Goal: Transaction & Acquisition: Purchase product/service

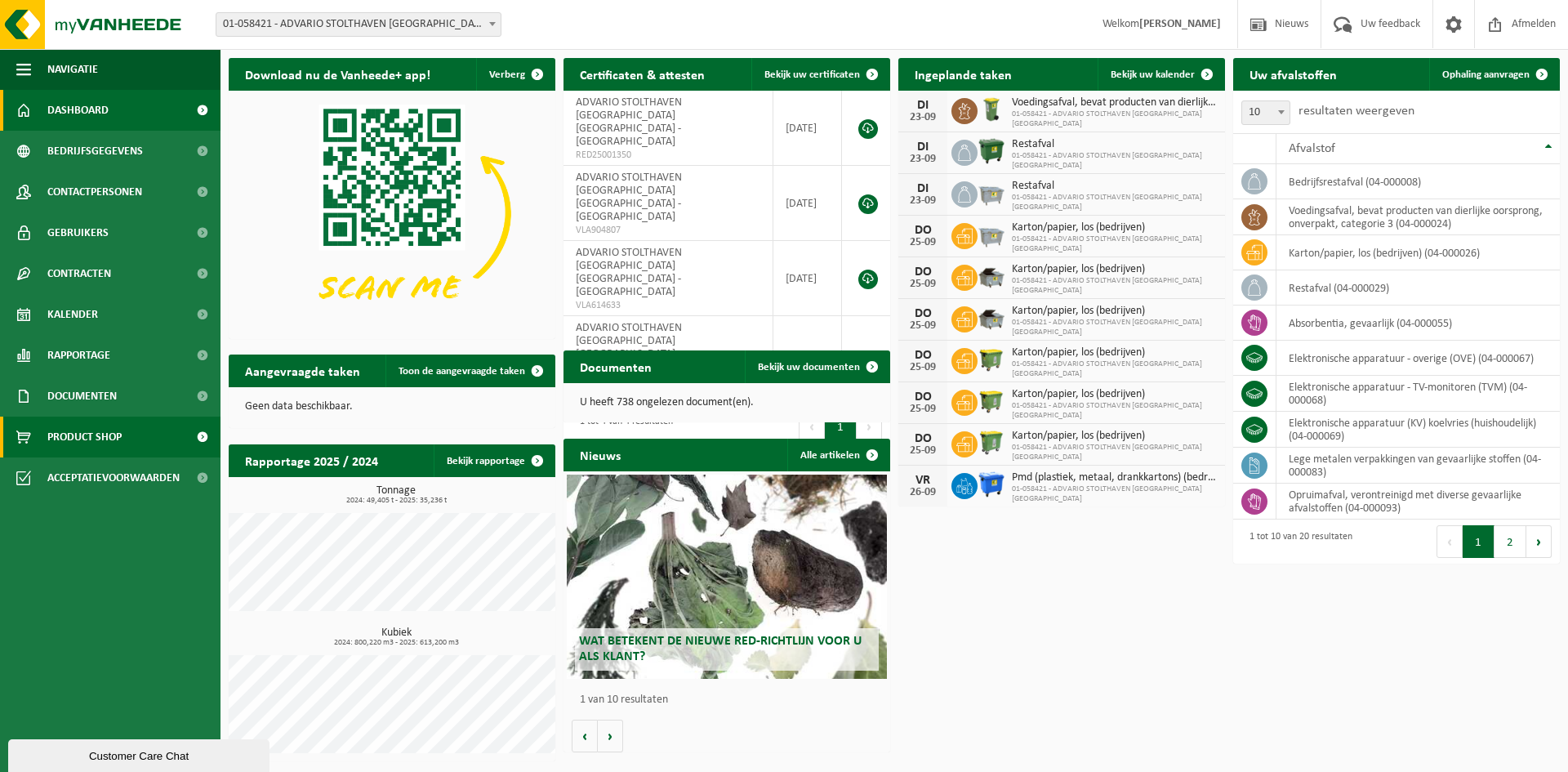
click at [106, 441] on span "Product Shop" at bounding box center [85, 437] width 75 height 41
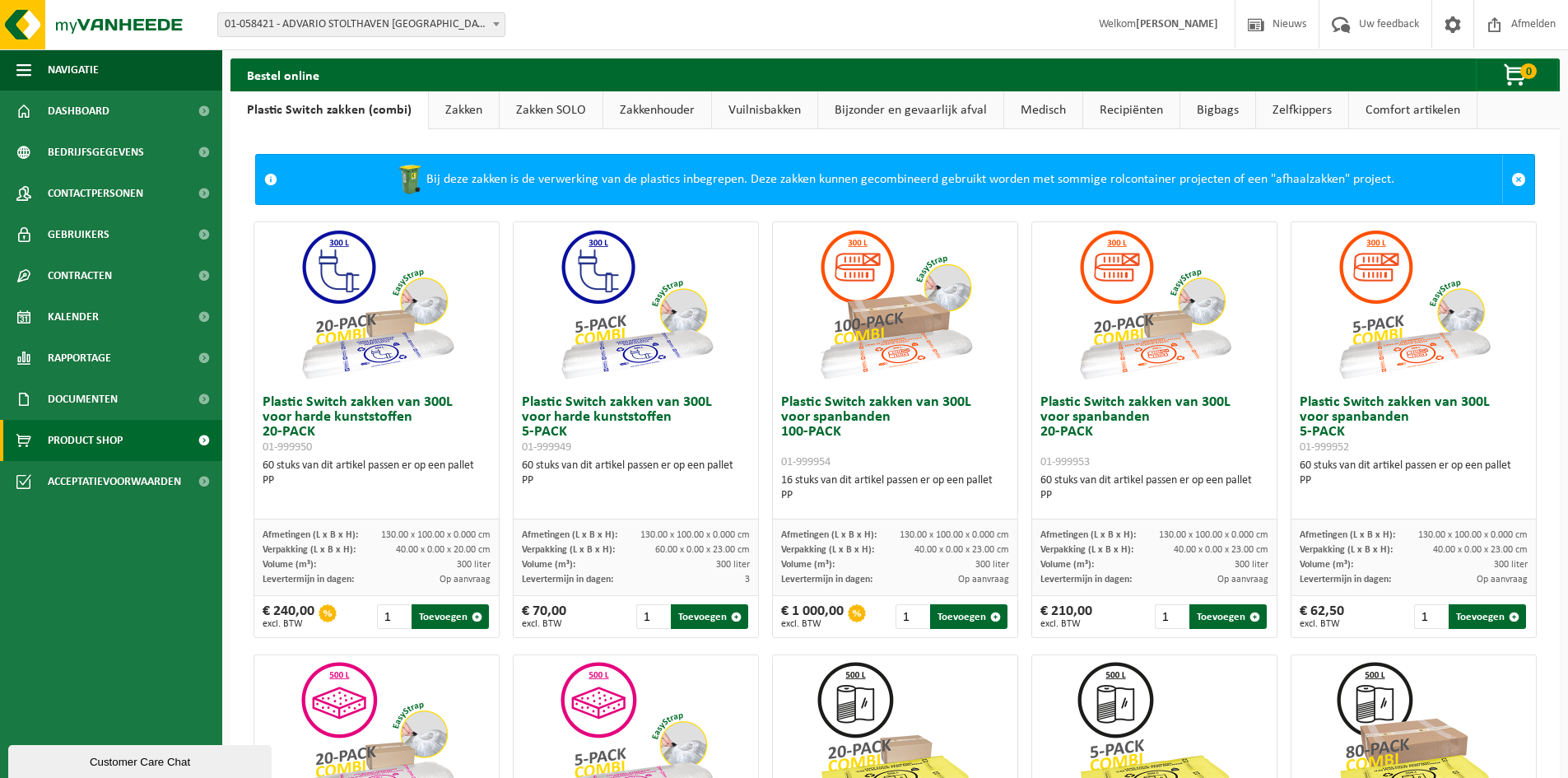
click at [756, 105] on link "Vuilnisbakken" at bounding box center [764, 110] width 105 height 38
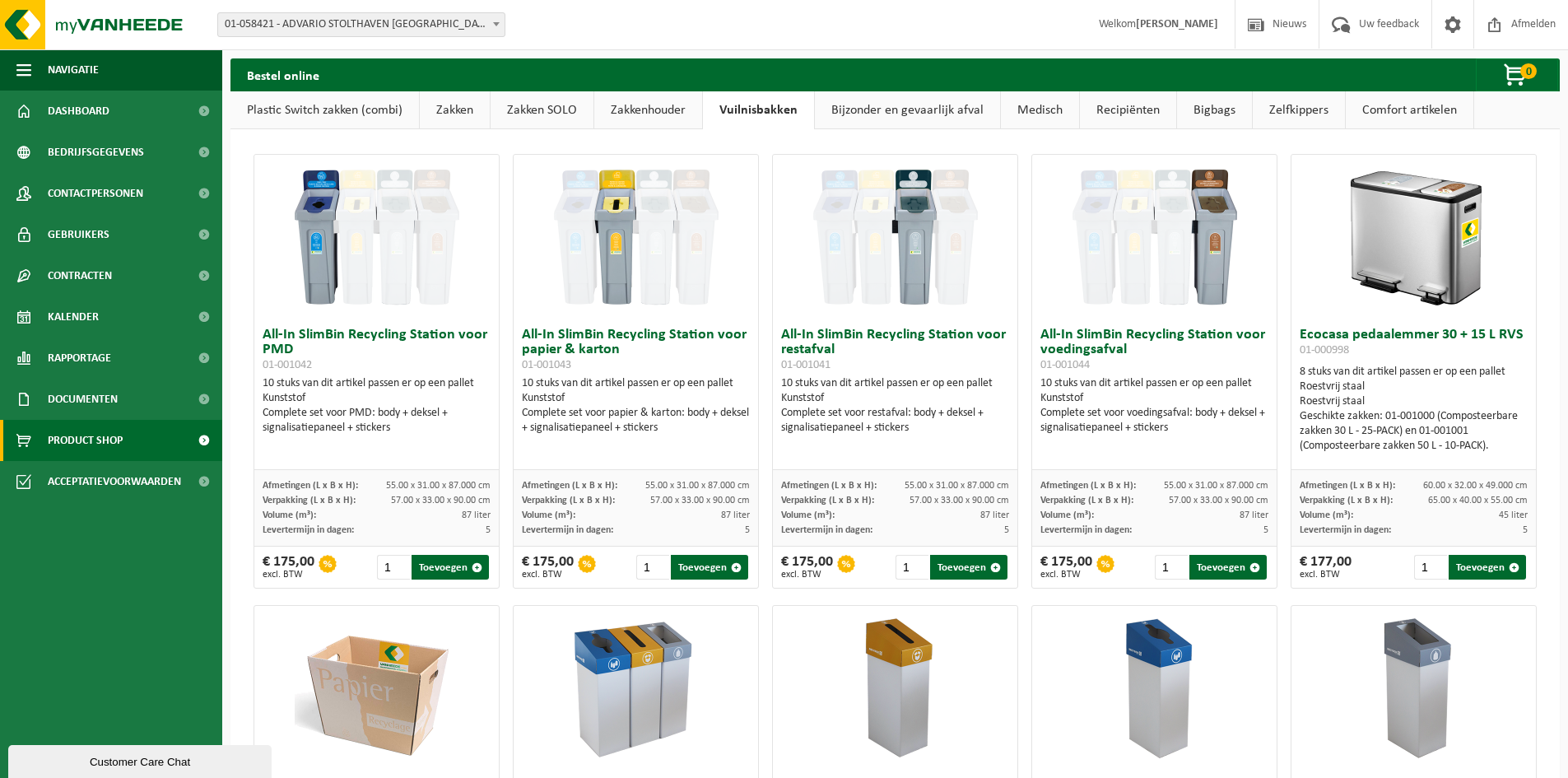
click at [1119, 113] on link "Recipiënten" at bounding box center [1128, 110] width 96 height 38
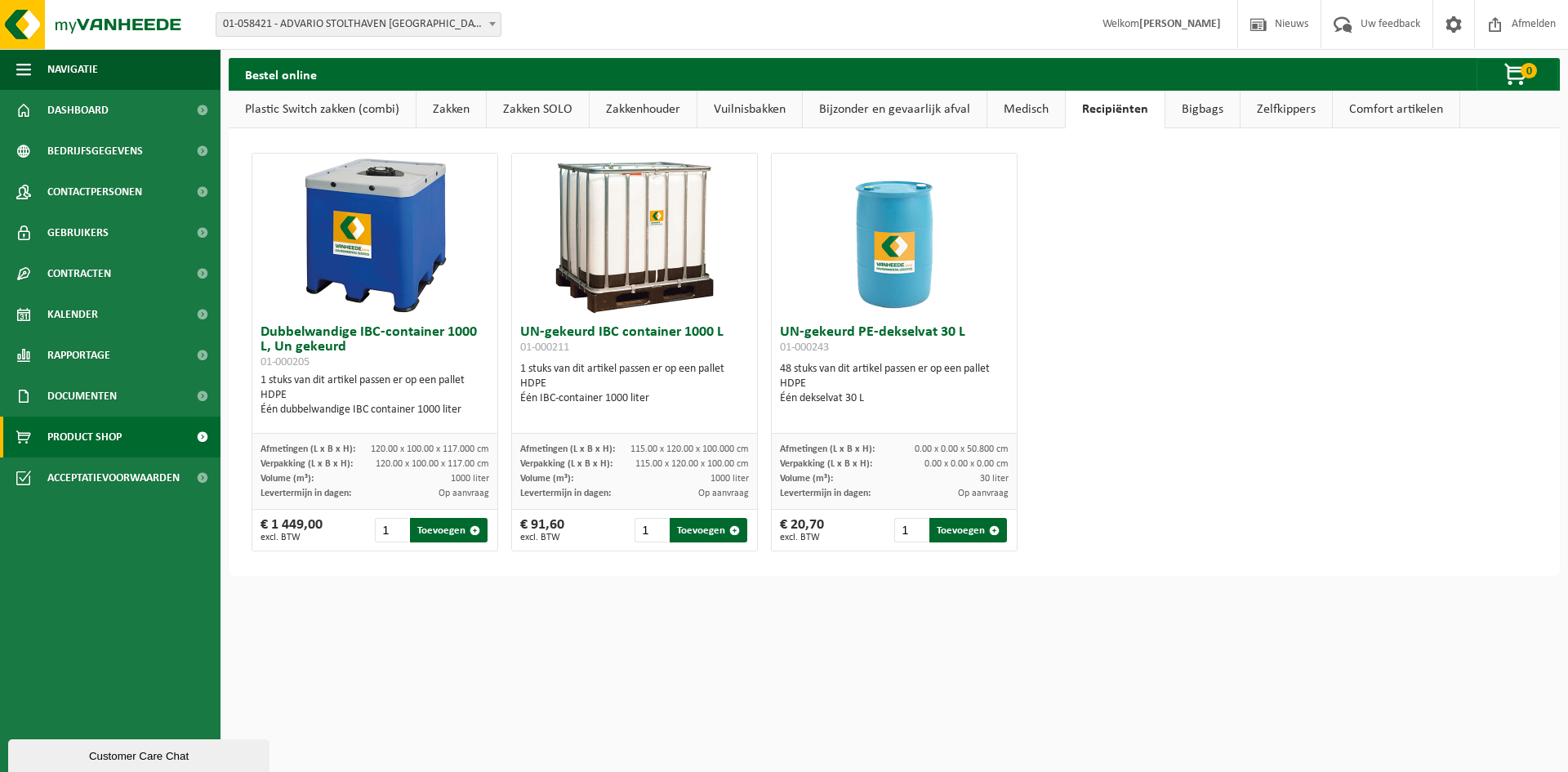
click at [1366, 106] on link "Comfort artikelen" at bounding box center [1396, 109] width 127 height 37
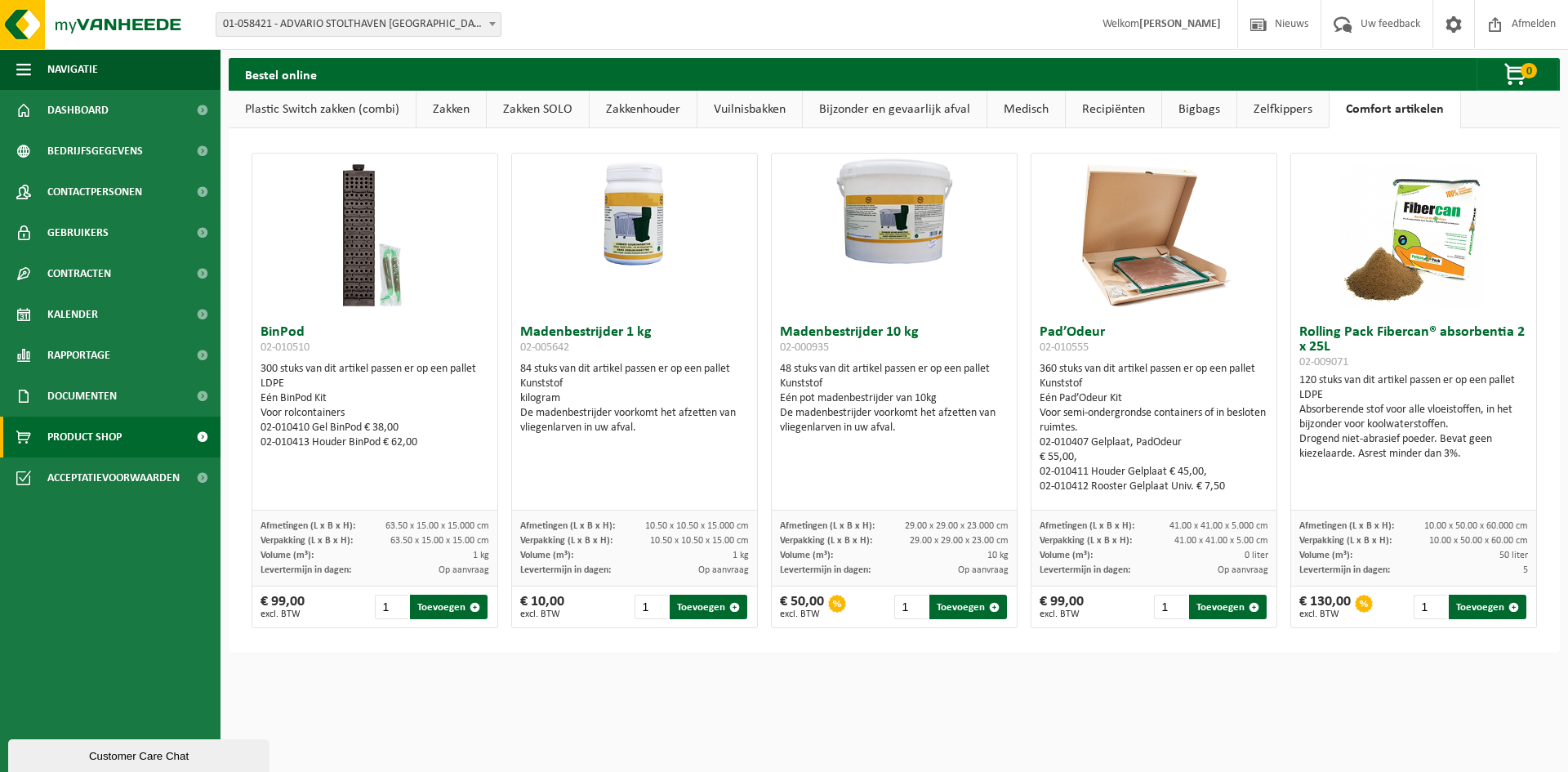
click at [652, 107] on link "Zakkenhouder" at bounding box center [643, 109] width 107 height 37
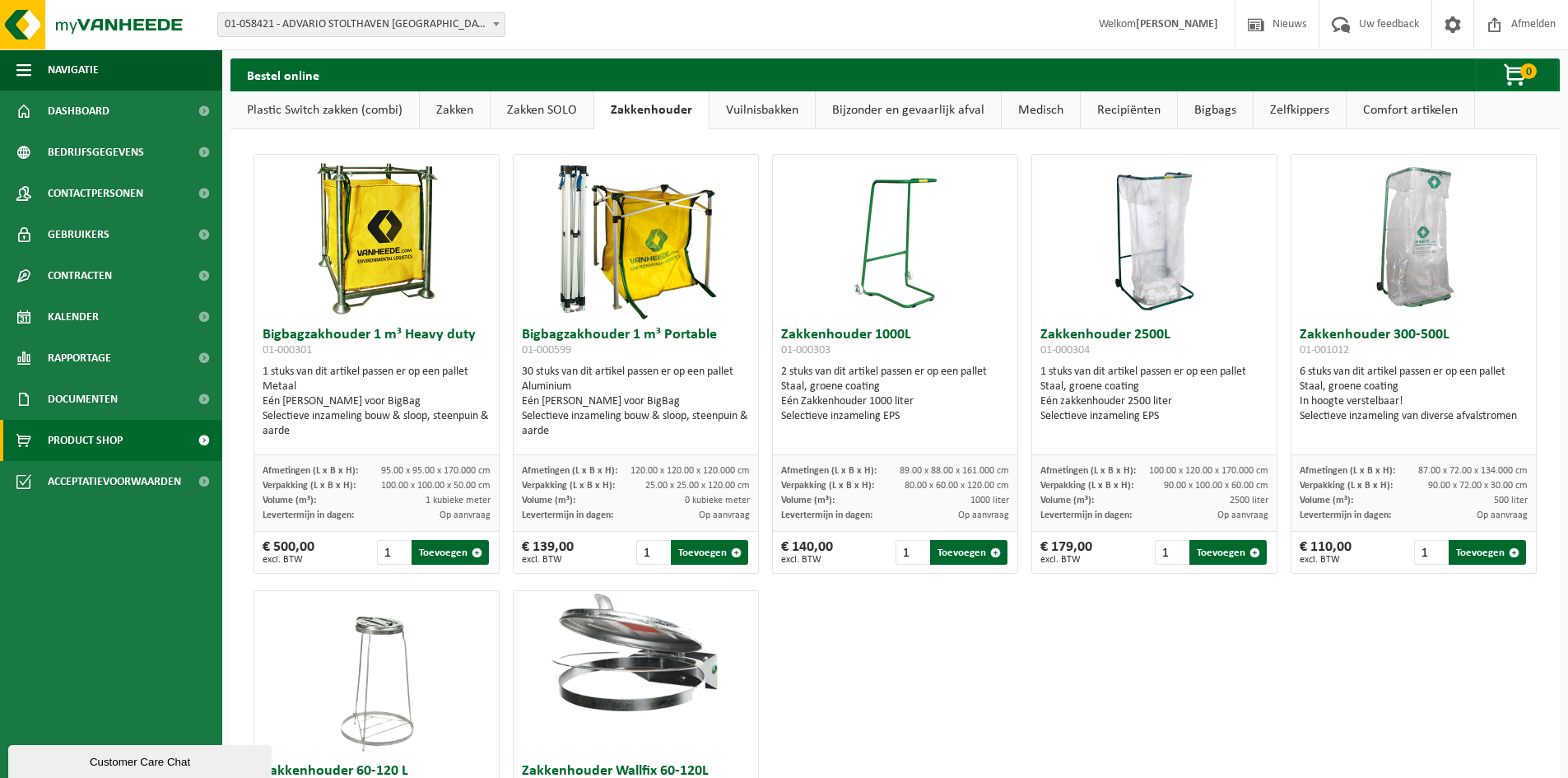
click at [763, 115] on link "Vuilnisbakken" at bounding box center [762, 110] width 105 height 38
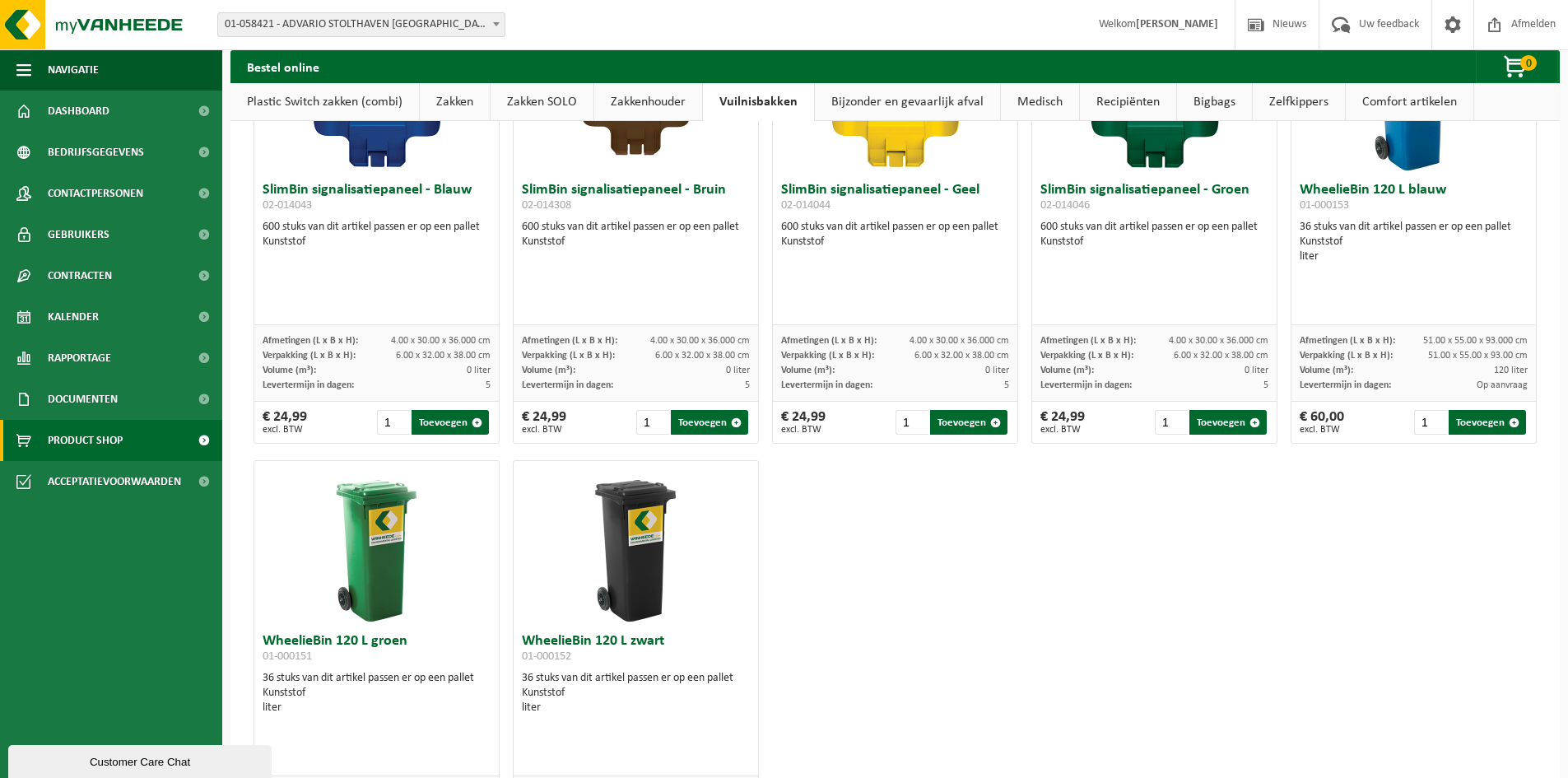
scroll to position [2107, 0]
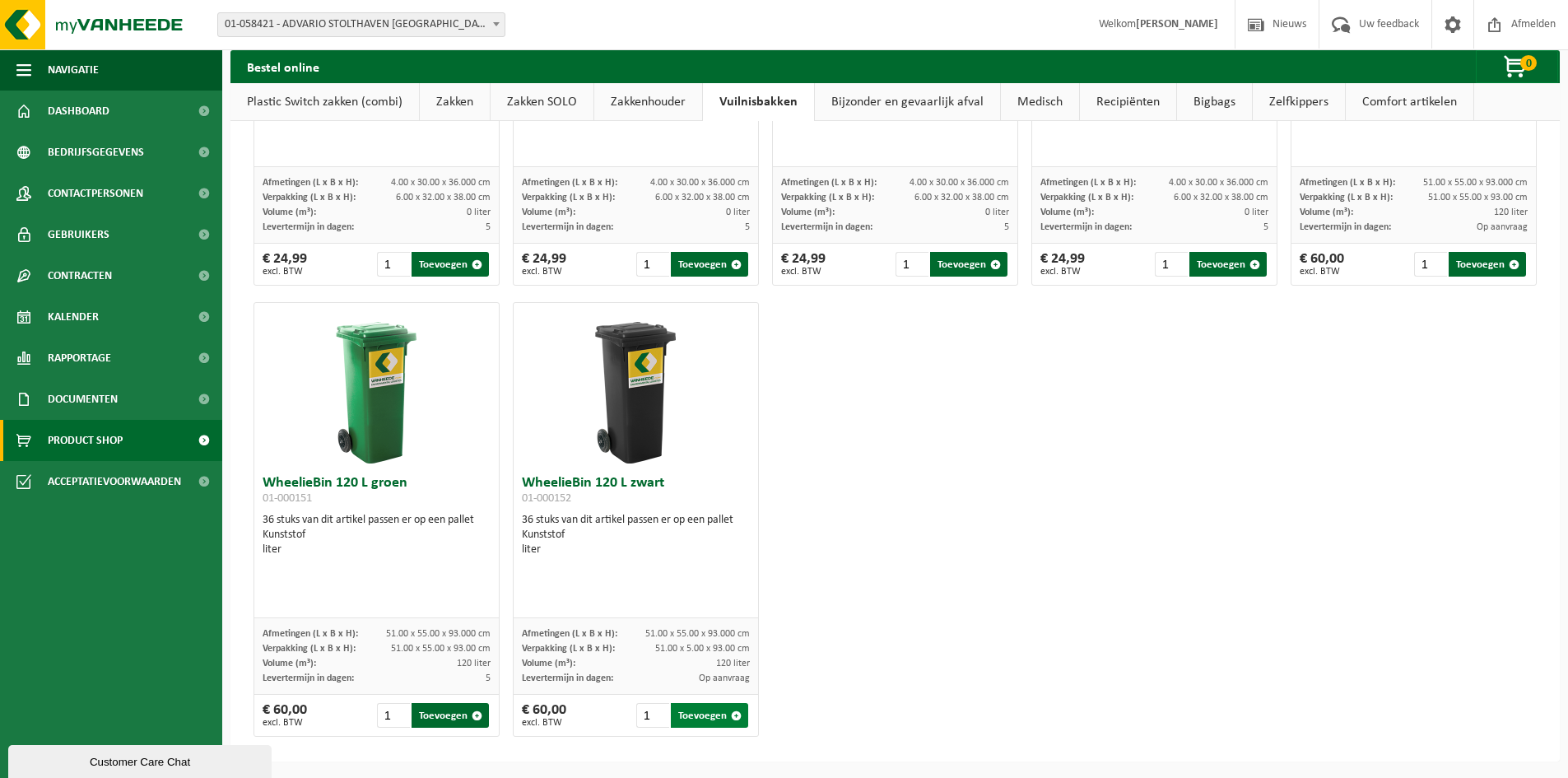
click at [694, 711] on button "Toevoegen" at bounding box center [709, 715] width 78 height 25
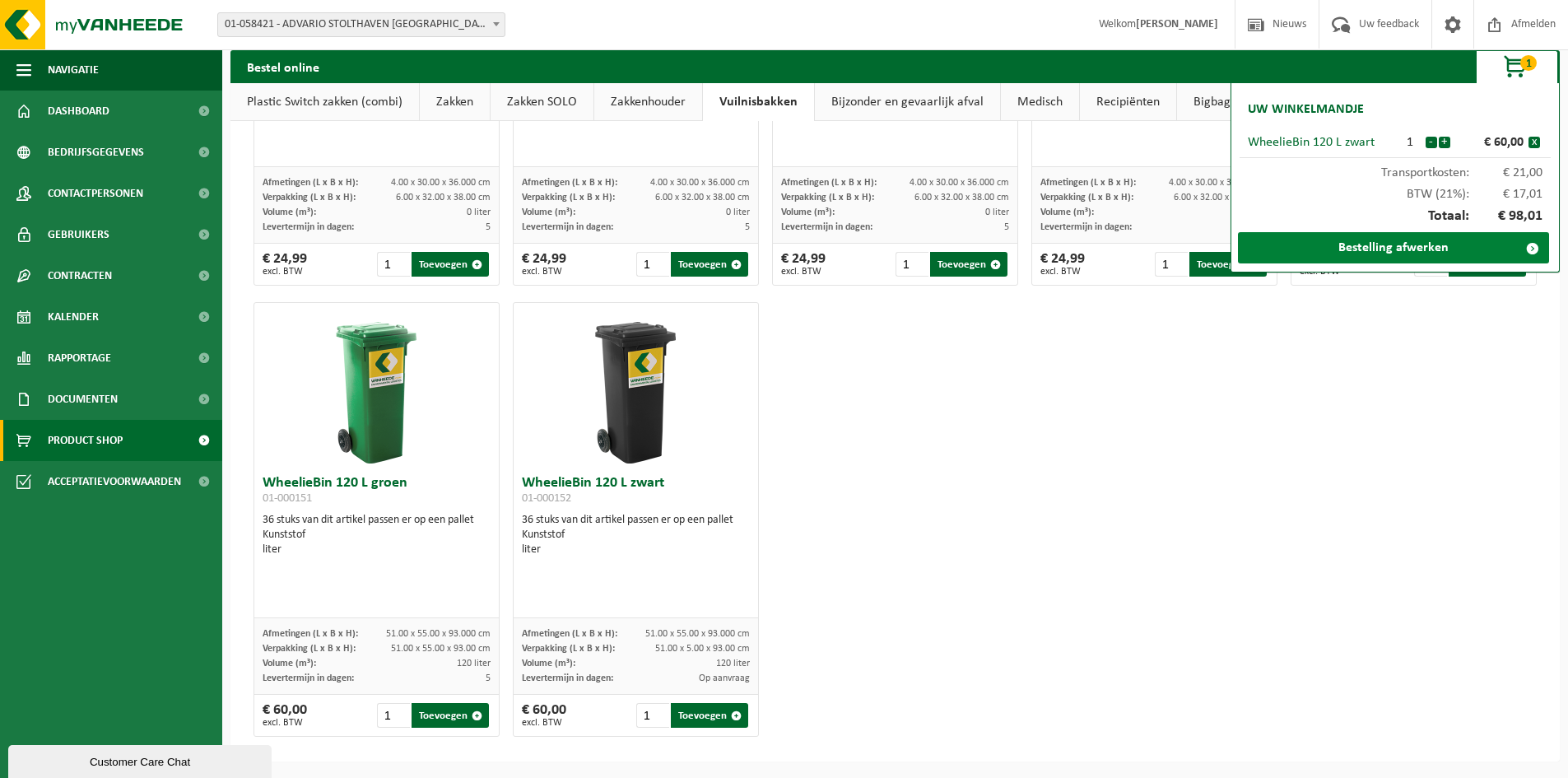
click at [1351, 251] on link "Bestelling afwerken" at bounding box center [1393, 247] width 311 height 32
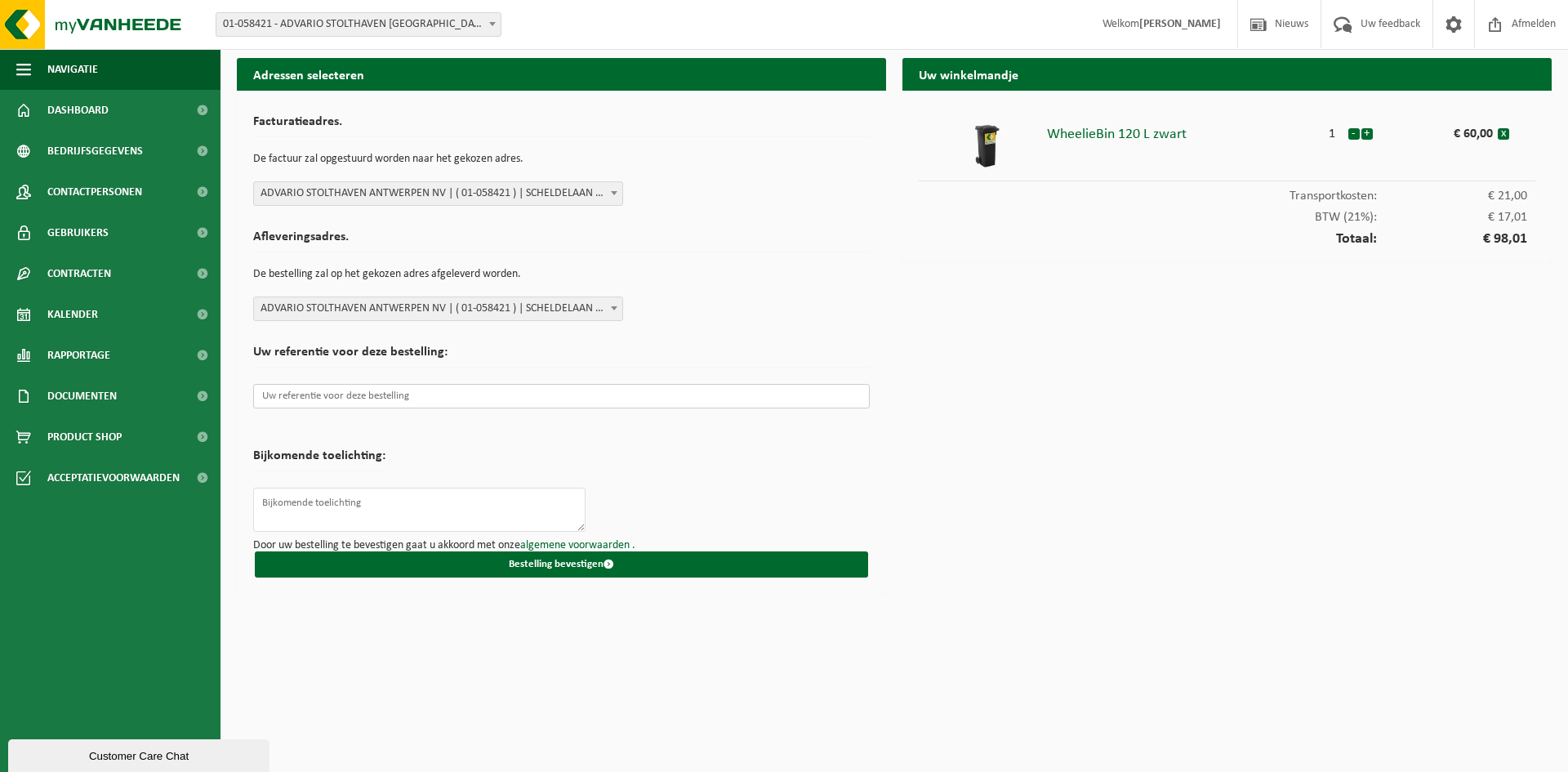
click at [306, 394] on input "text" at bounding box center [561, 395] width 616 height 25
type input "M"
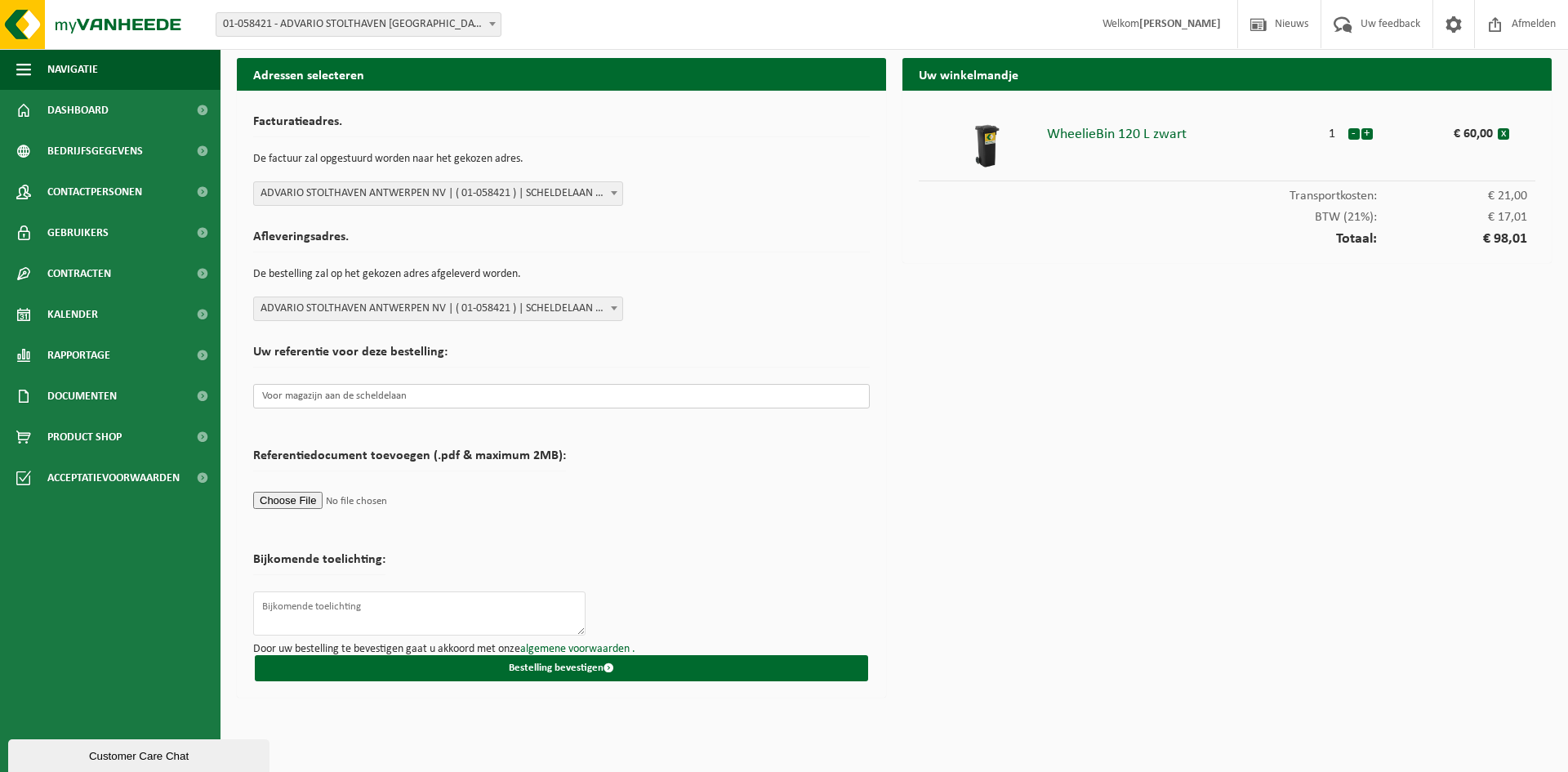
click at [375, 394] on input "Voor magazijn aan de scheldelaan" at bounding box center [561, 395] width 616 height 25
type input "Voor magazijn aan de scheldelaan"
drag, startPoint x: 375, startPoint y: 394, endPoint x: 632, endPoint y: 498, distance: 277.2
click at [632, 498] on form "Facturatieadres. De factuur zal opgestuurd worden naar het gekozen adres. ADVAR…" at bounding box center [561, 394] width 616 height 574
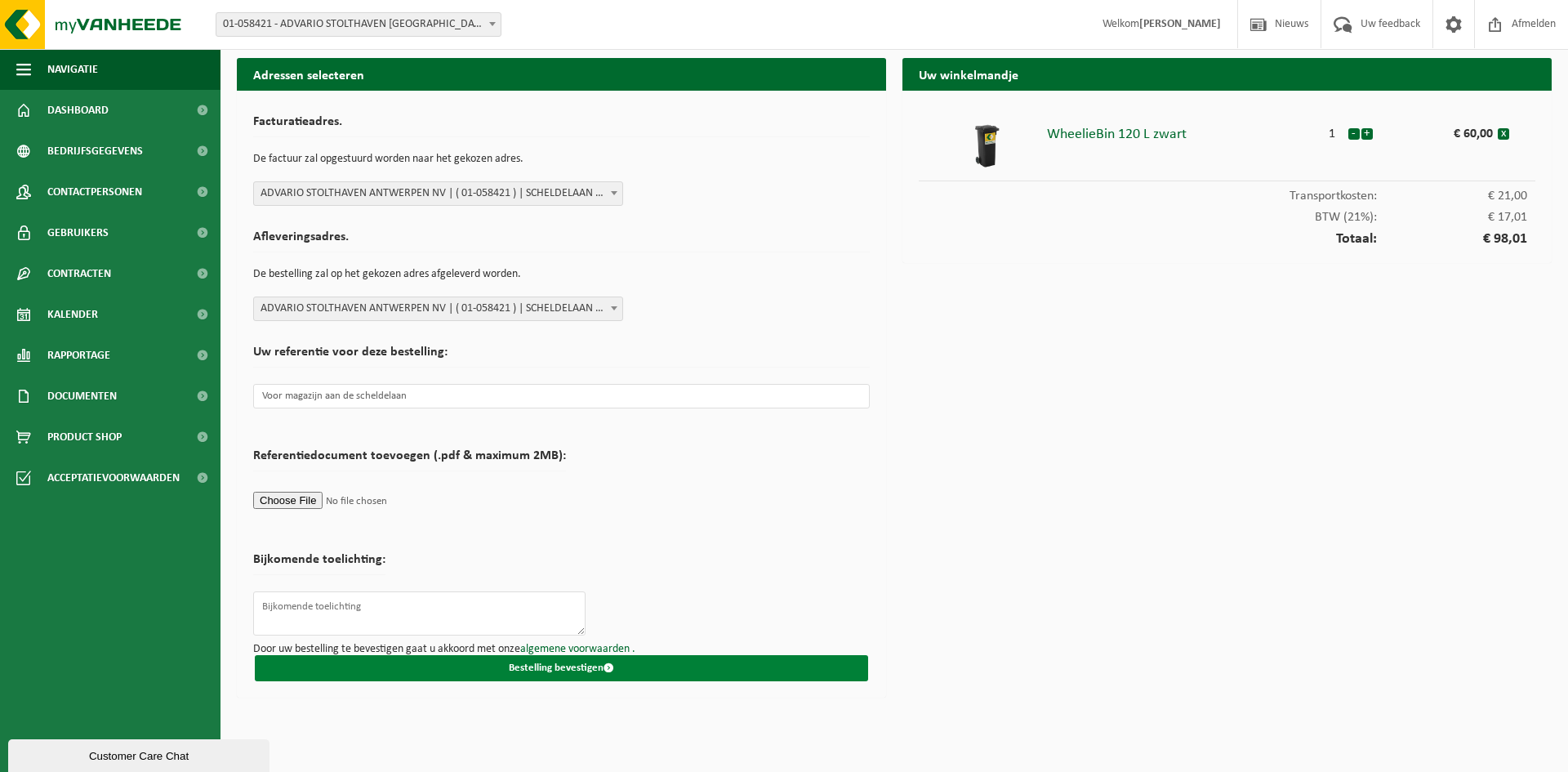
click at [563, 669] on button "Bestelling bevestigen" at bounding box center [561, 668] width 613 height 26
